Goal: Task Accomplishment & Management: Complete application form

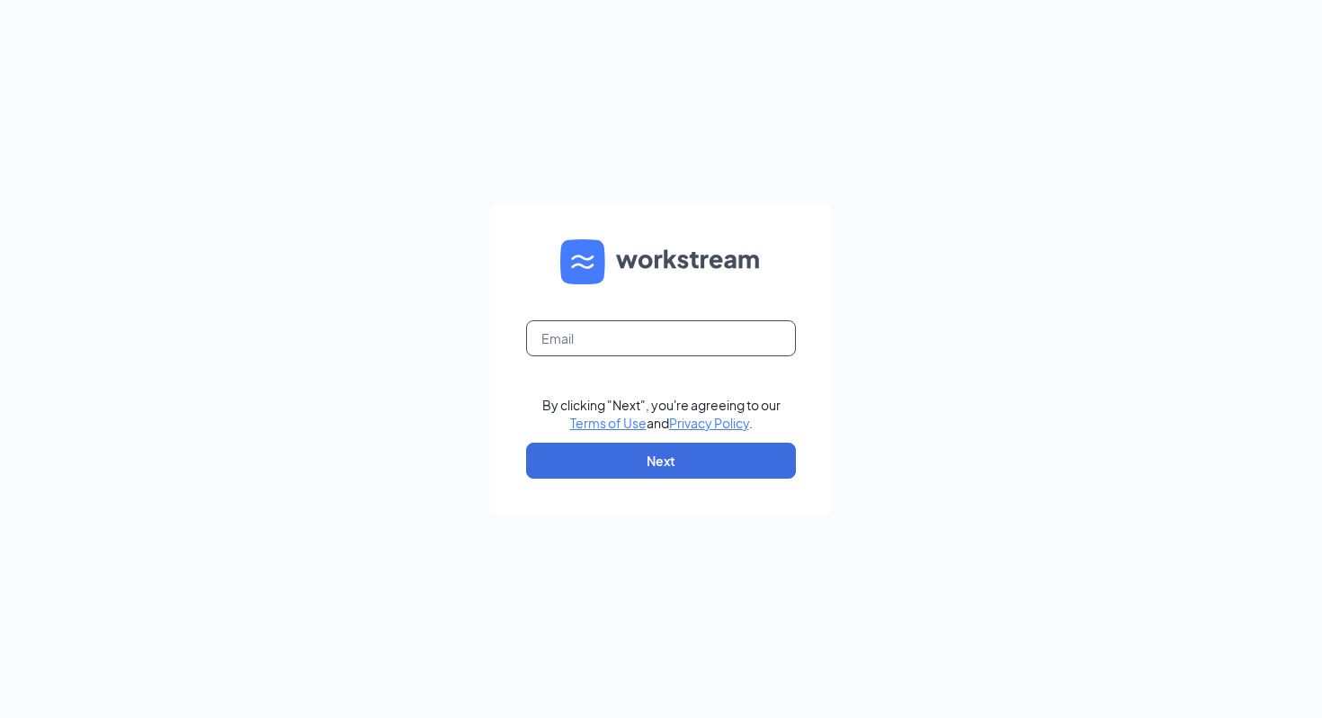
click at [564, 338] on input "text" at bounding box center [661, 338] width 270 height 36
click at [575, 338] on input "text" at bounding box center [661, 338] width 270 height 36
type input "[EMAIL_ADDRESS][PERSON_NAME][DOMAIN_NAME]"
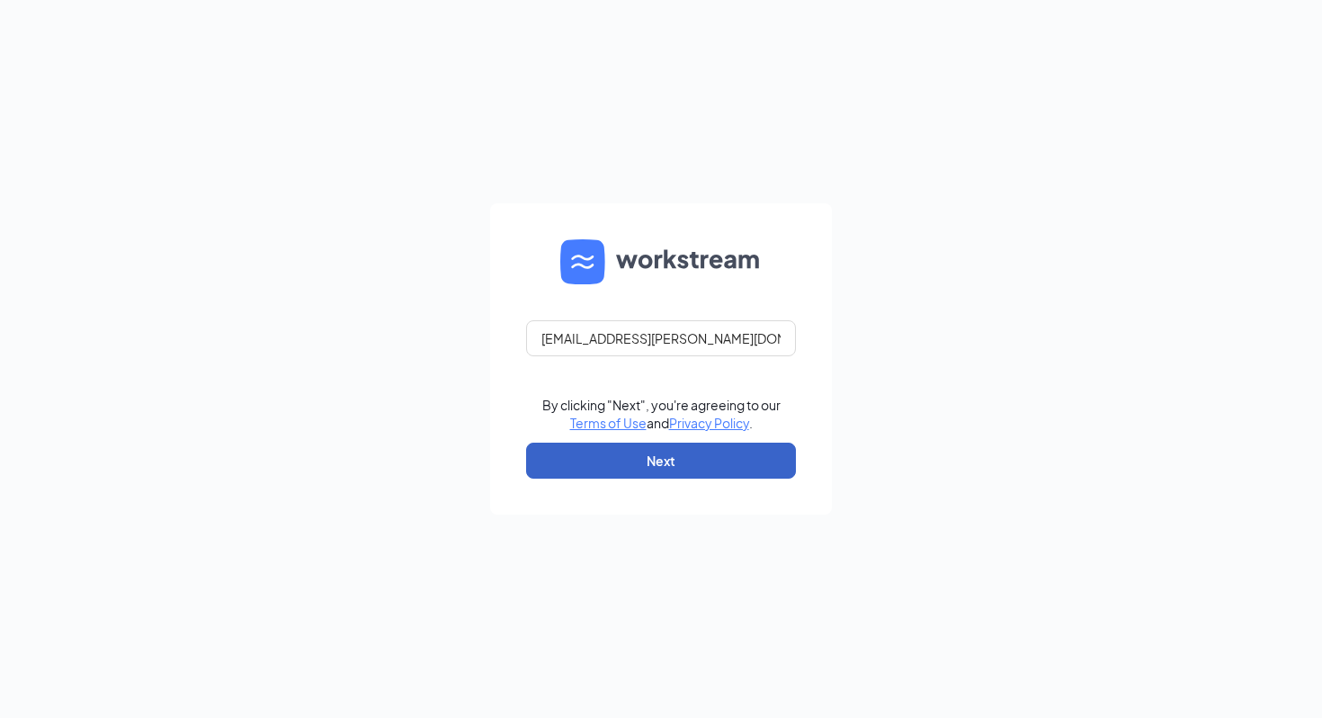
click at [683, 453] on button "Next" at bounding box center [661, 461] width 270 height 36
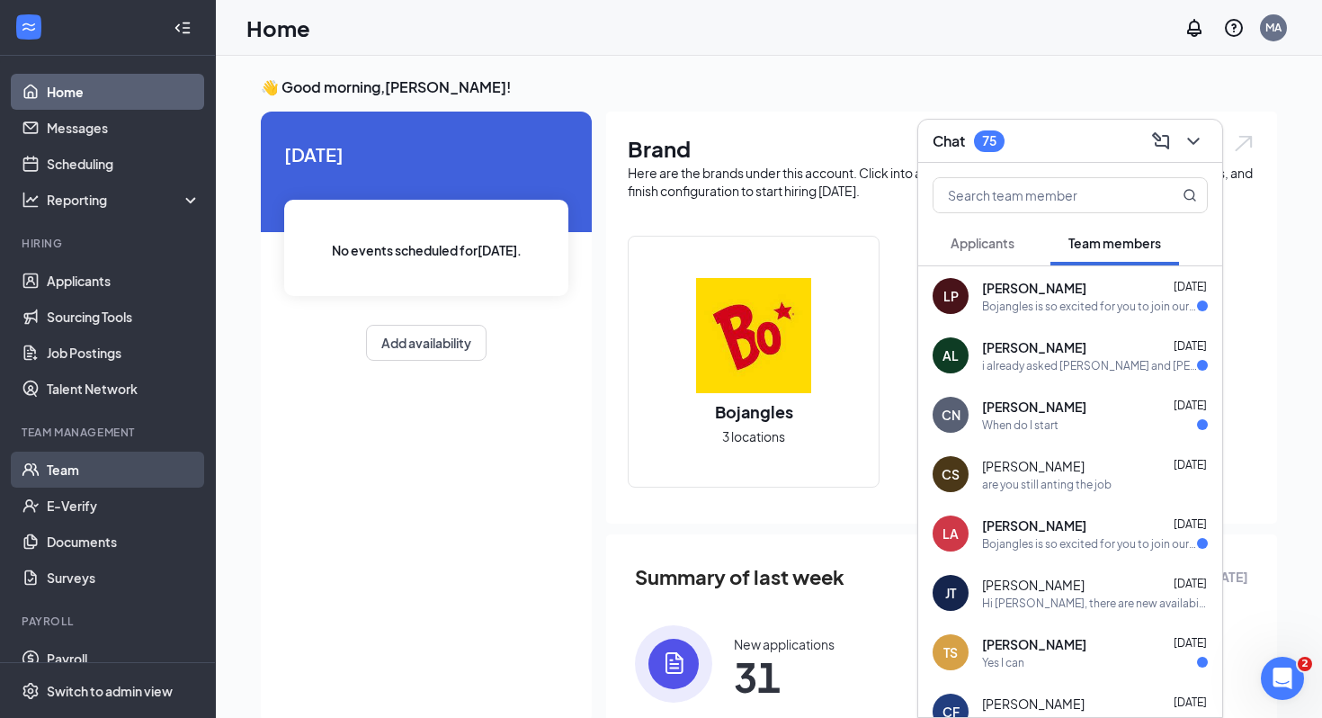
click at [78, 473] on link "Team" at bounding box center [124, 470] width 154 height 36
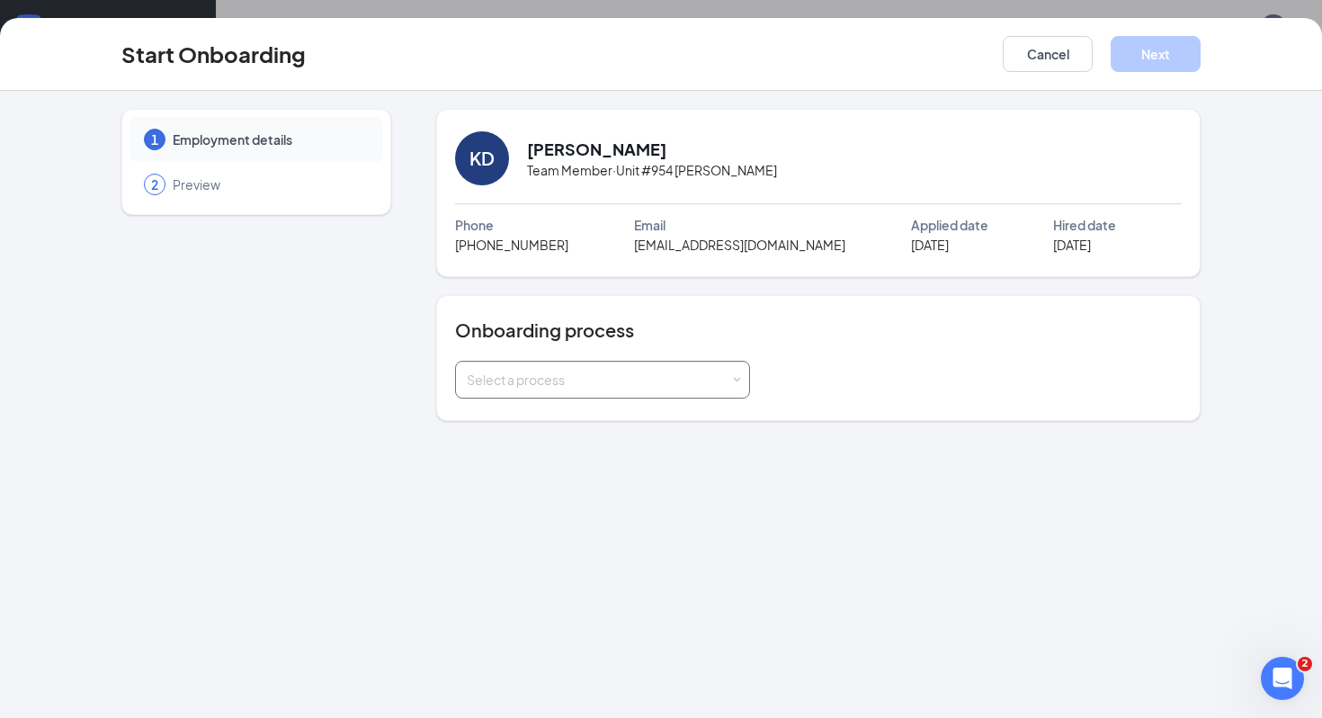
click at [736, 376] on span at bounding box center [737, 380] width 8 height 8
click at [509, 416] on span "Employee onboarding" at bounding box center [528, 417] width 133 height 16
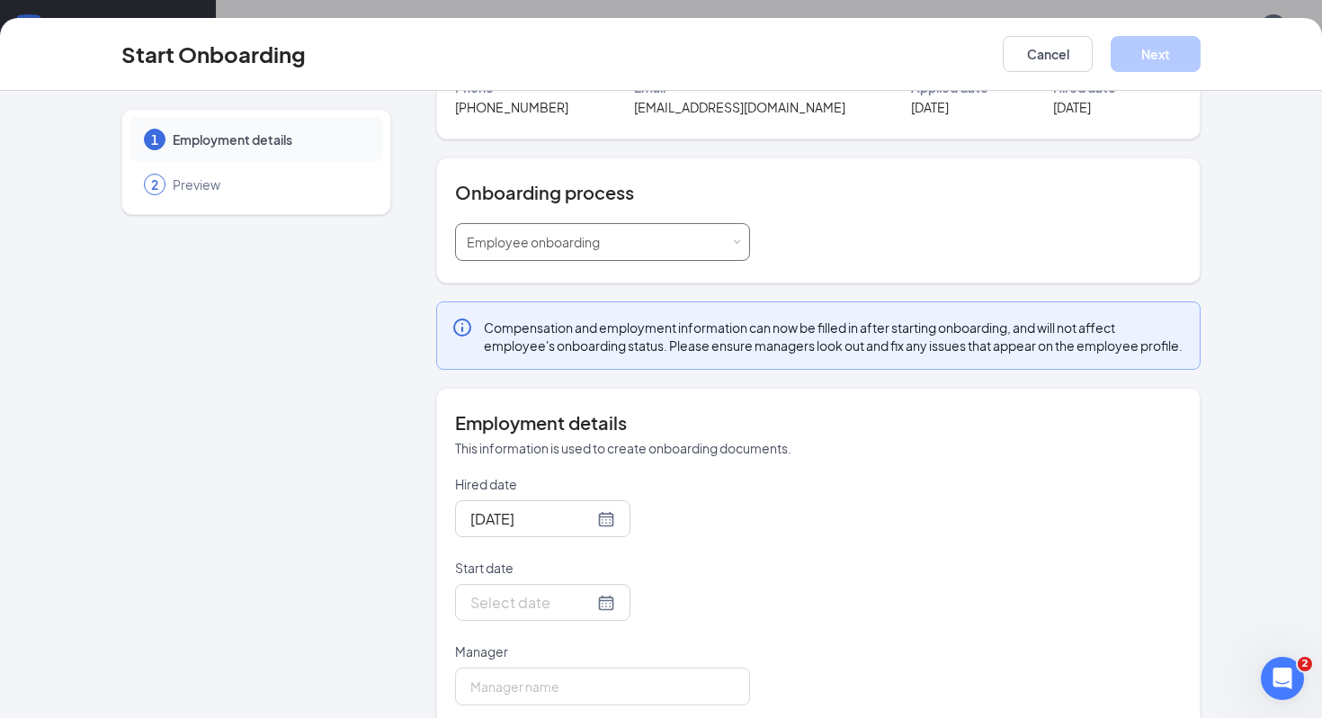
scroll to position [183, 0]
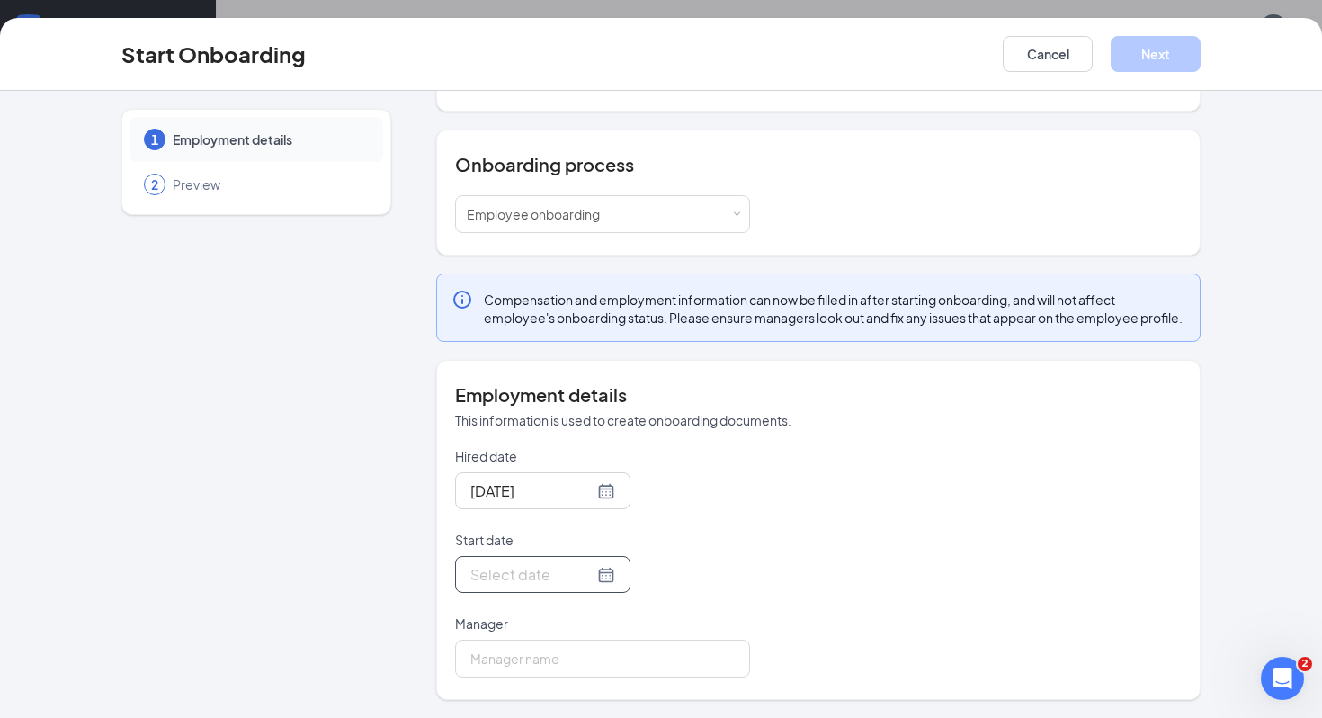
click at [588, 577] on div at bounding box center [542, 574] width 145 height 22
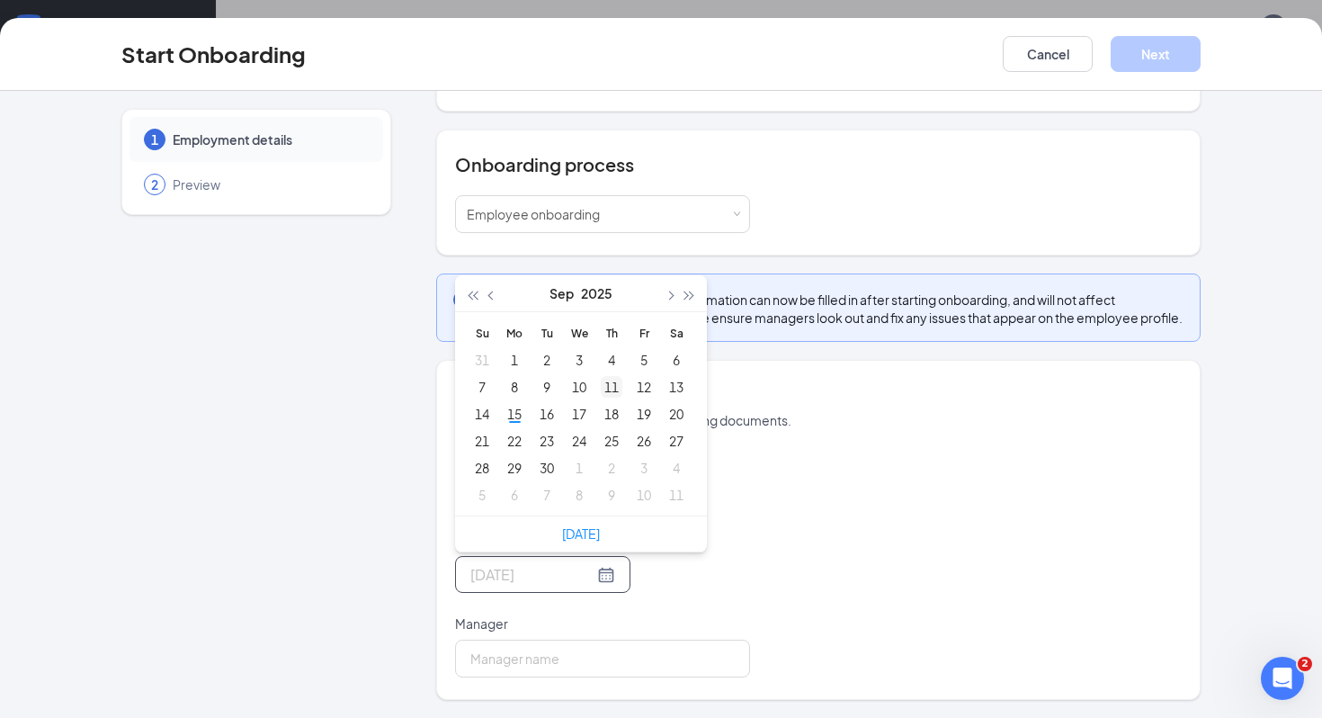
type input "Sep 11, 2025"
click at [617, 389] on div "11" at bounding box center [612, 387] width 22 height 22
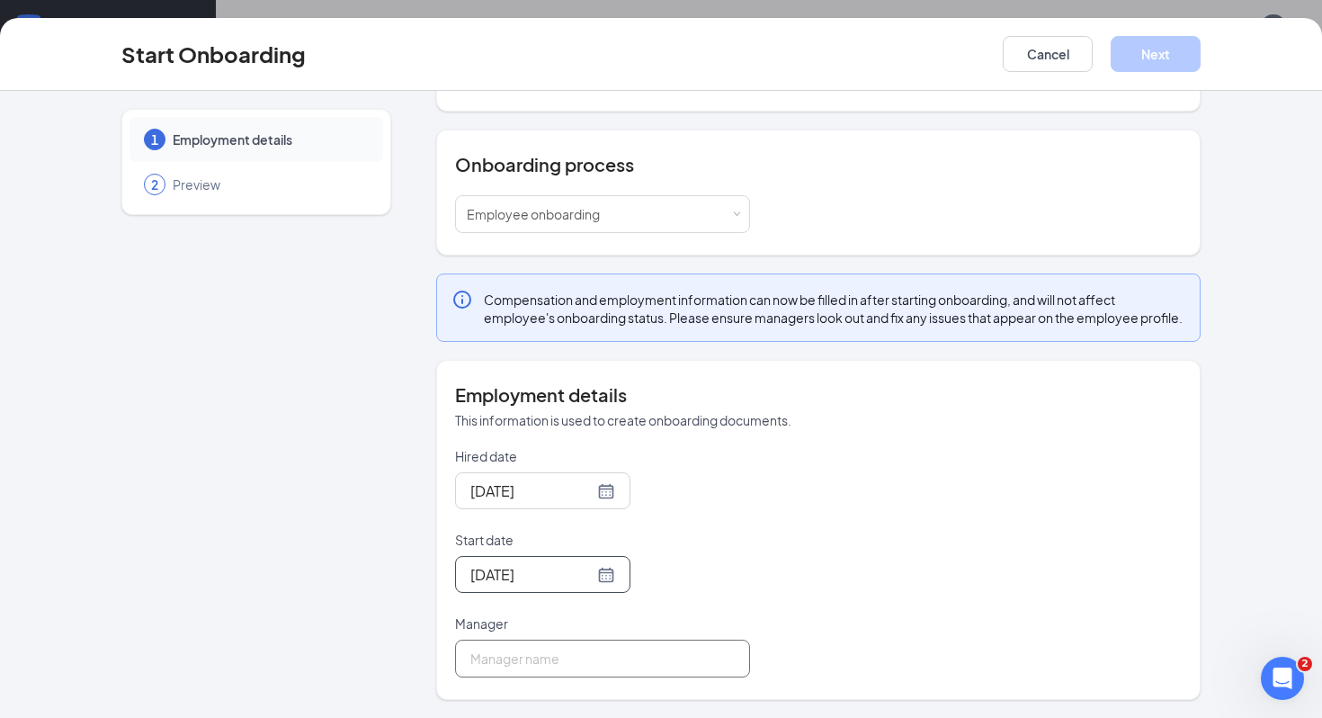
click at [566, 658] on input "Manager" at bounding box center [602, 658] width 295 height 38
type input "[PERSON_NAME]"
click at [1158, 45] on button "Next" at bounding box center [1156, 54] width 90 height 36
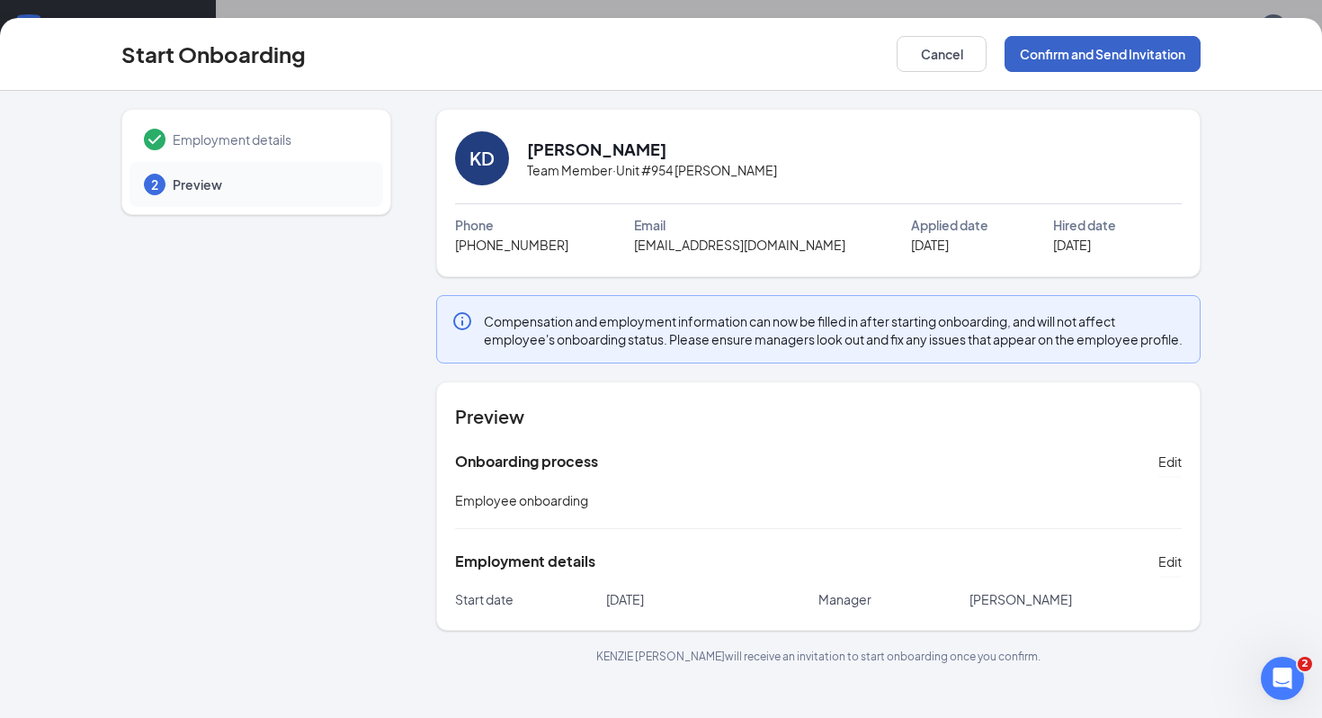
click at [1113, 55] on button "Confirm and Send Invitation" at bounding box center [1103, 54] width 196 height 36
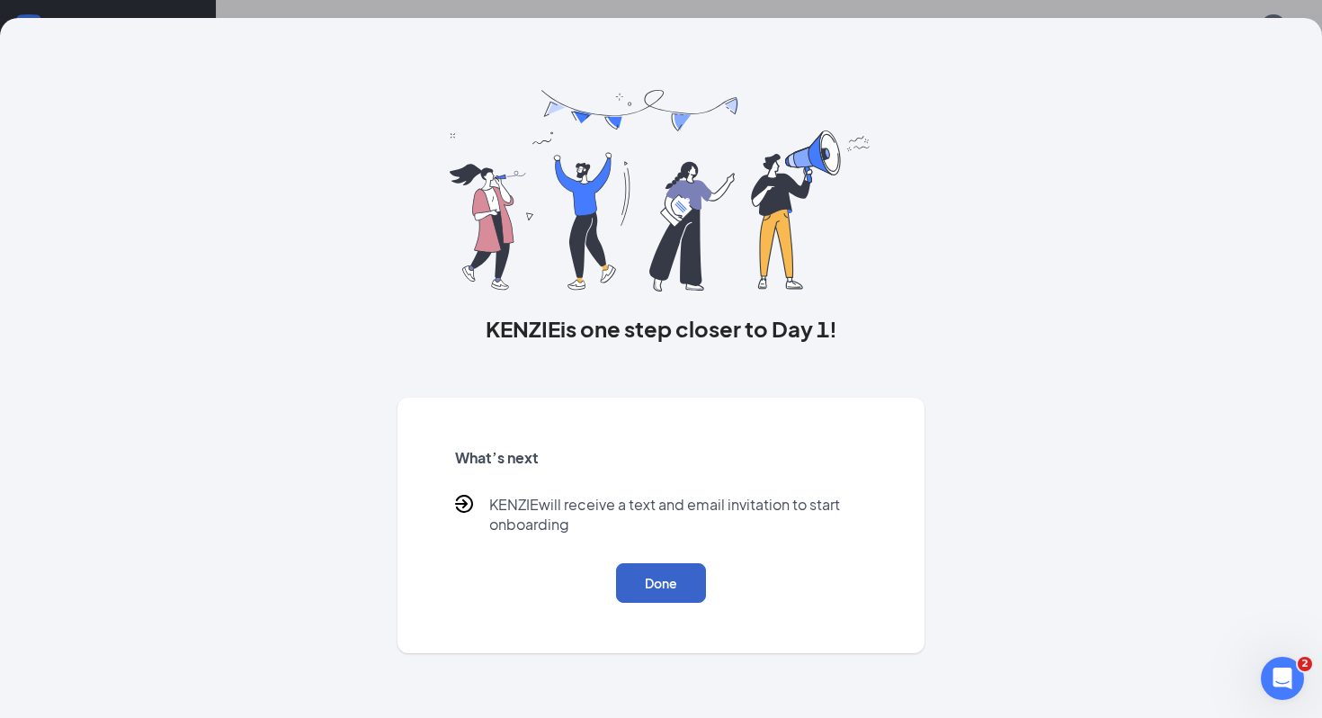
click at [682, 590] on button "Done" at bounding box center [661, 583] width 90 height 40
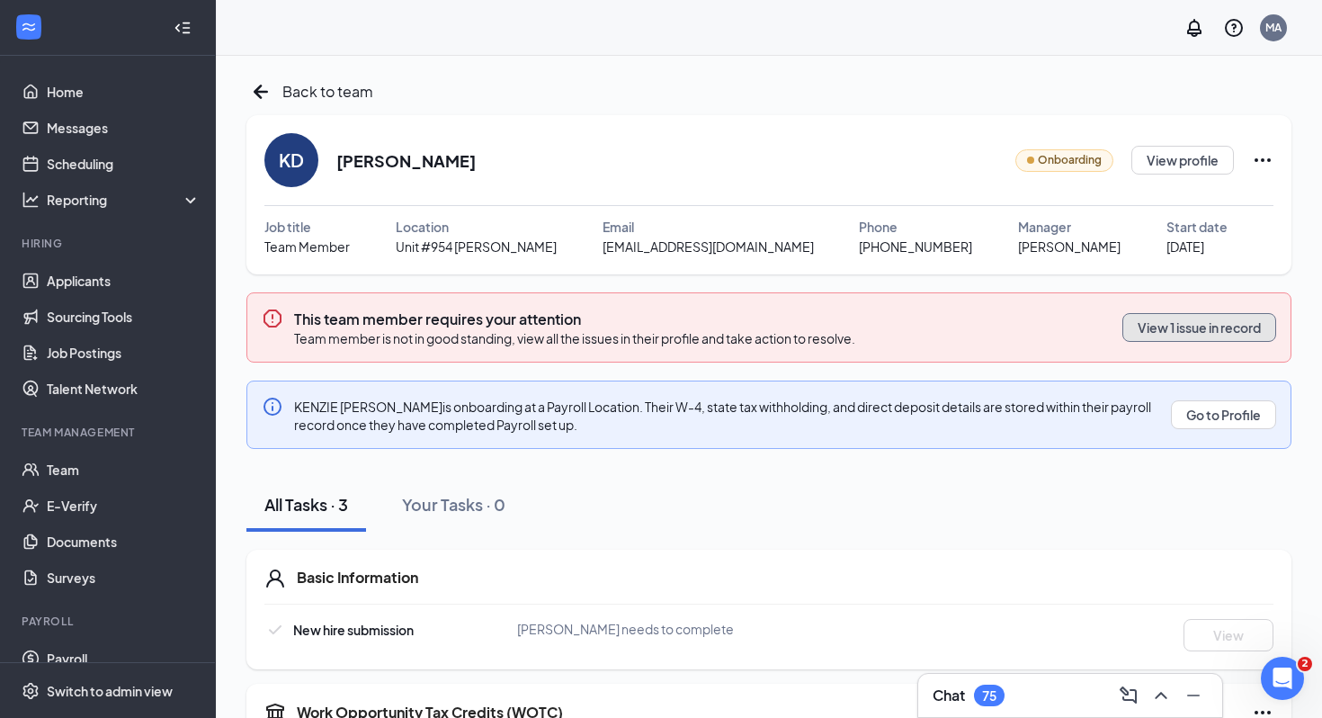
click at [1201, 320] on button "View 1 issue in record" at bounding box center [1199, 327] width 154 height 29
click at [1197, 325] on button "View 1 issue in record" at bounding box center [1199, 327] width 154 height 29
